Goal: Information Seeking & Learning: Understand process/instructions

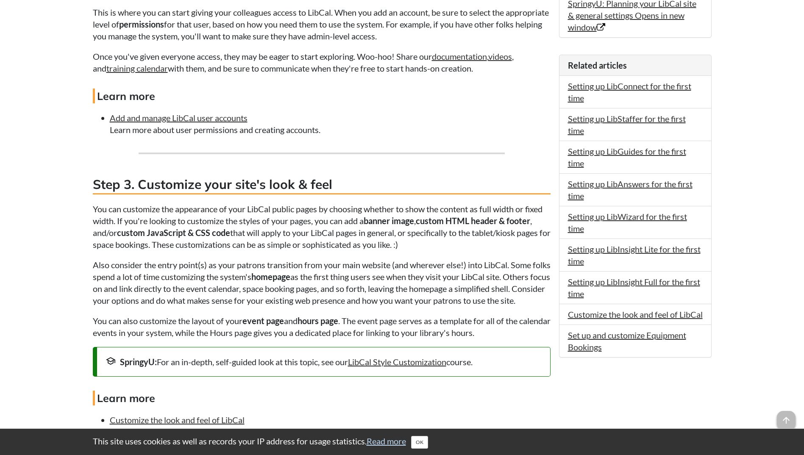
scroll to position [635, 0]
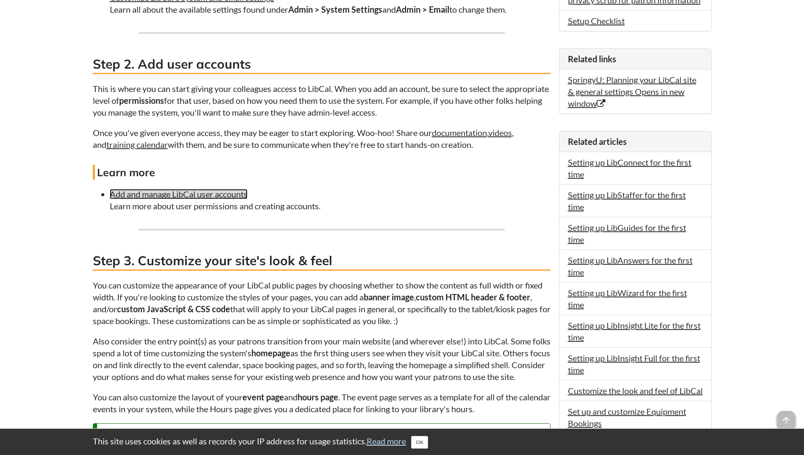
click at [175, 189] on link "Add and manage LibCal user accounts" at bounding box center [179, 194] width 138 height 10
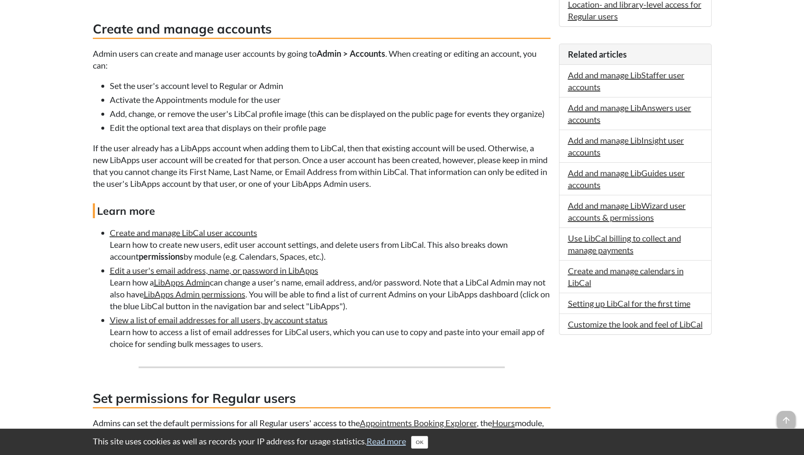
scroll to position [381, 0]
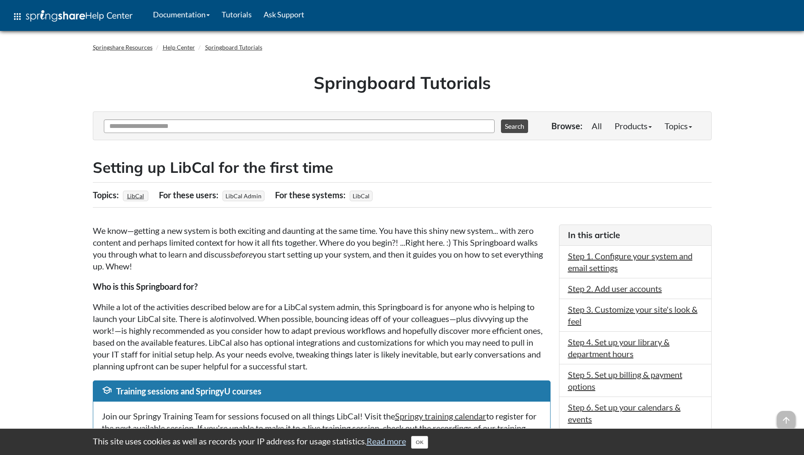
scroll to position [254, 0]
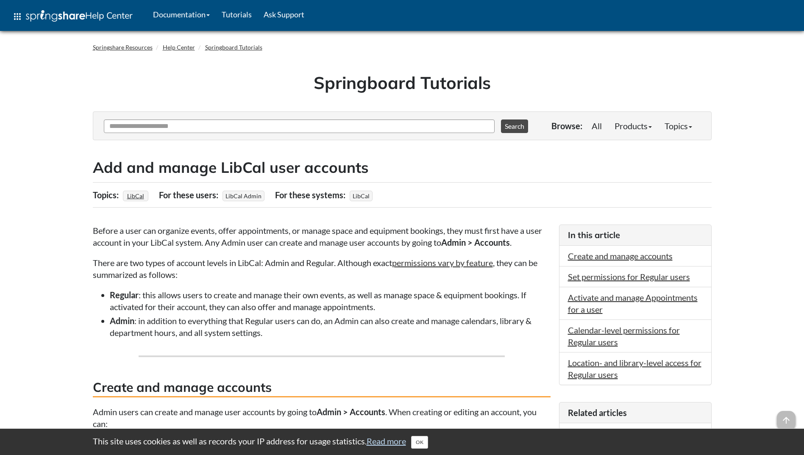
scroll to position [381, 0]
